Goal: Information Seeking & Learning: Learn about a topic

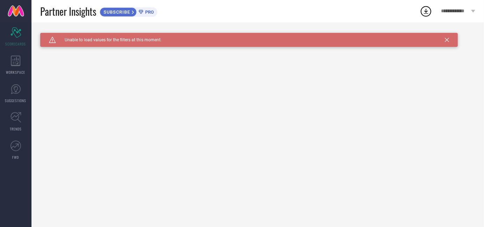
click at [147, 16] on div "SUBSCRIBE PRO" at bounding box center [129, 11] width 58 height 9
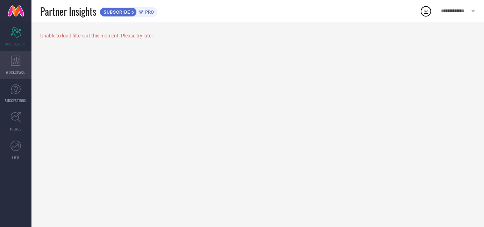
click at [22, 64] on div "WORKSPACE" at bounding box center [15, 65] width 31 height 28
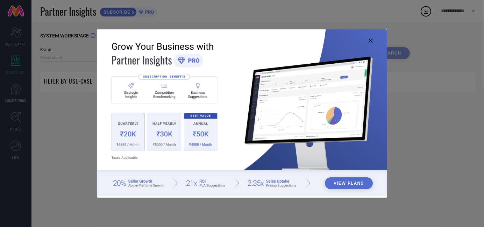
type input "1 STOP FASHION"
type input "All"
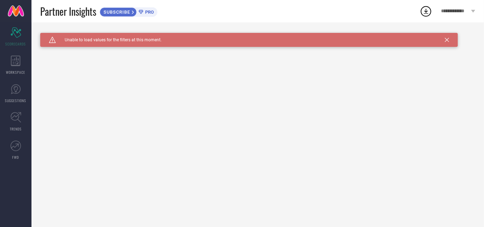
click at [448, 37] on div "Caution Created with Sketch. Unable to load values for the filters at this mome…" at bounding box center [249, 40] width 418 height 14
click at [448, 42] on div "Caution Created with Sketch. Unable to load values for the filters at this mome…" at bounding box center [249, 40] width 418 height 14
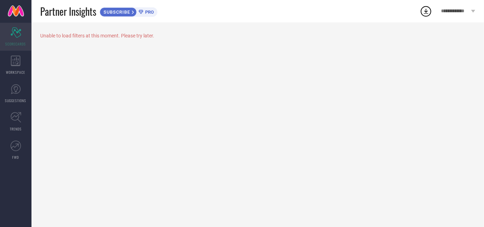
click at [19, 30] on icon at bounding box center [15, 32] width 10 height 10
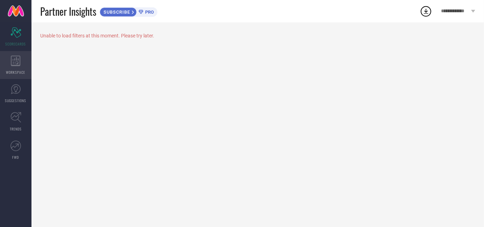
click at [17, 52] on div "WORKSPACE" at bounding box center [15, 65] width 31 height 28
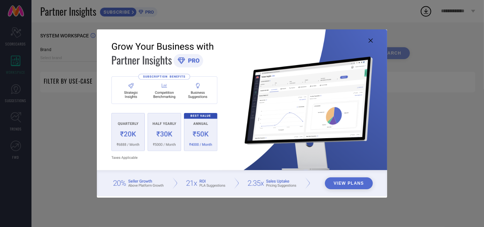
type input "1 STOP FASHION"
type input "All"
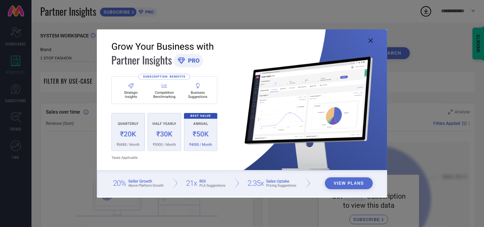
click at [371, 41] on icon at bounding box center [371, 40] width 4 height 4
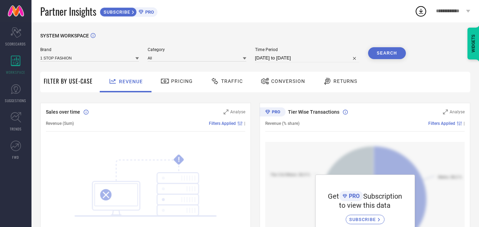
click at [173, 78] on div "Pricing" at bounding box center [177, 81] width 36 height 12
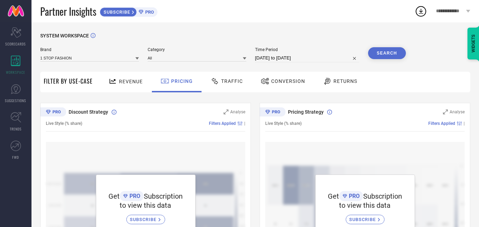
click at [234, 90] on div "Traffic" at bounding box center [227, 82] width 50 height 21
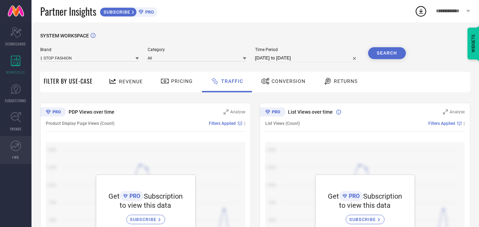
click at [24, 149] on link "FWD" at bounding box center [15, 150] width 31 height 28
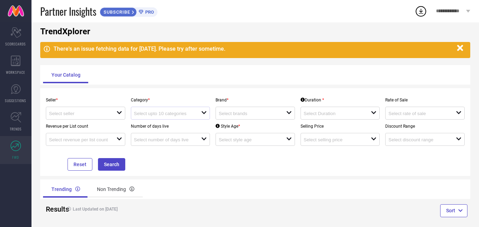
scroll to position [20, 0]
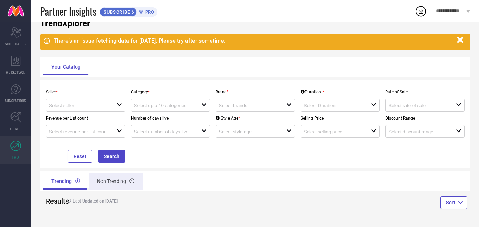
click at [110, 182] on div "Non Trending" at bounding box center [116, 181] width 54 height 17
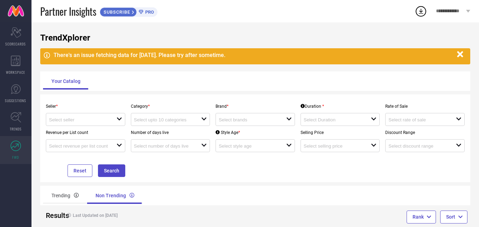
scroll to position [0, 0]
